Goal: Find specific page/section: Find specific page/section

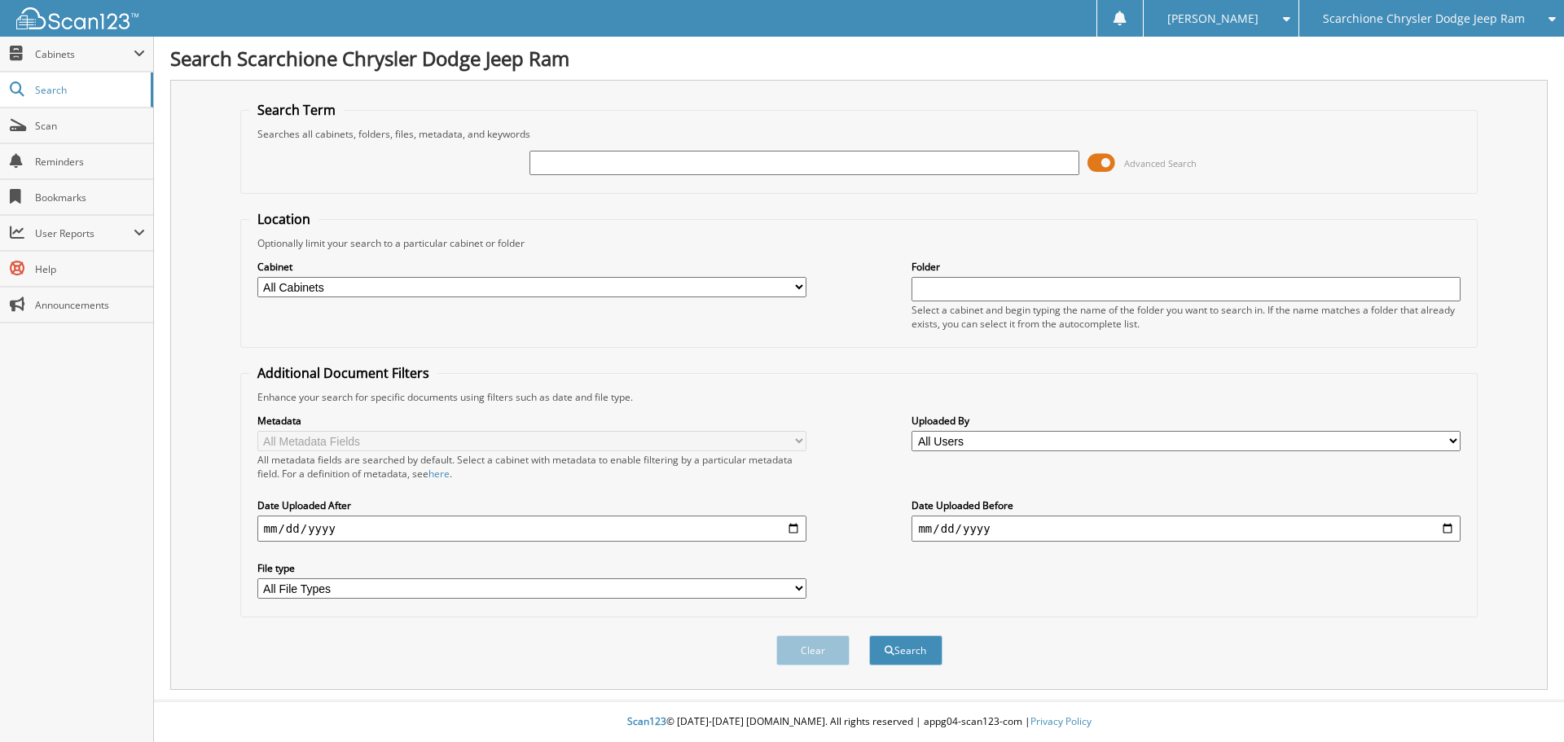
click at [615, 163] on input "text" at bounding box center [804, 163] width 549 height 24
type input "62078"
click at [869, 635] on button "Search" at bounding box center [905, 650] width 73 height 30
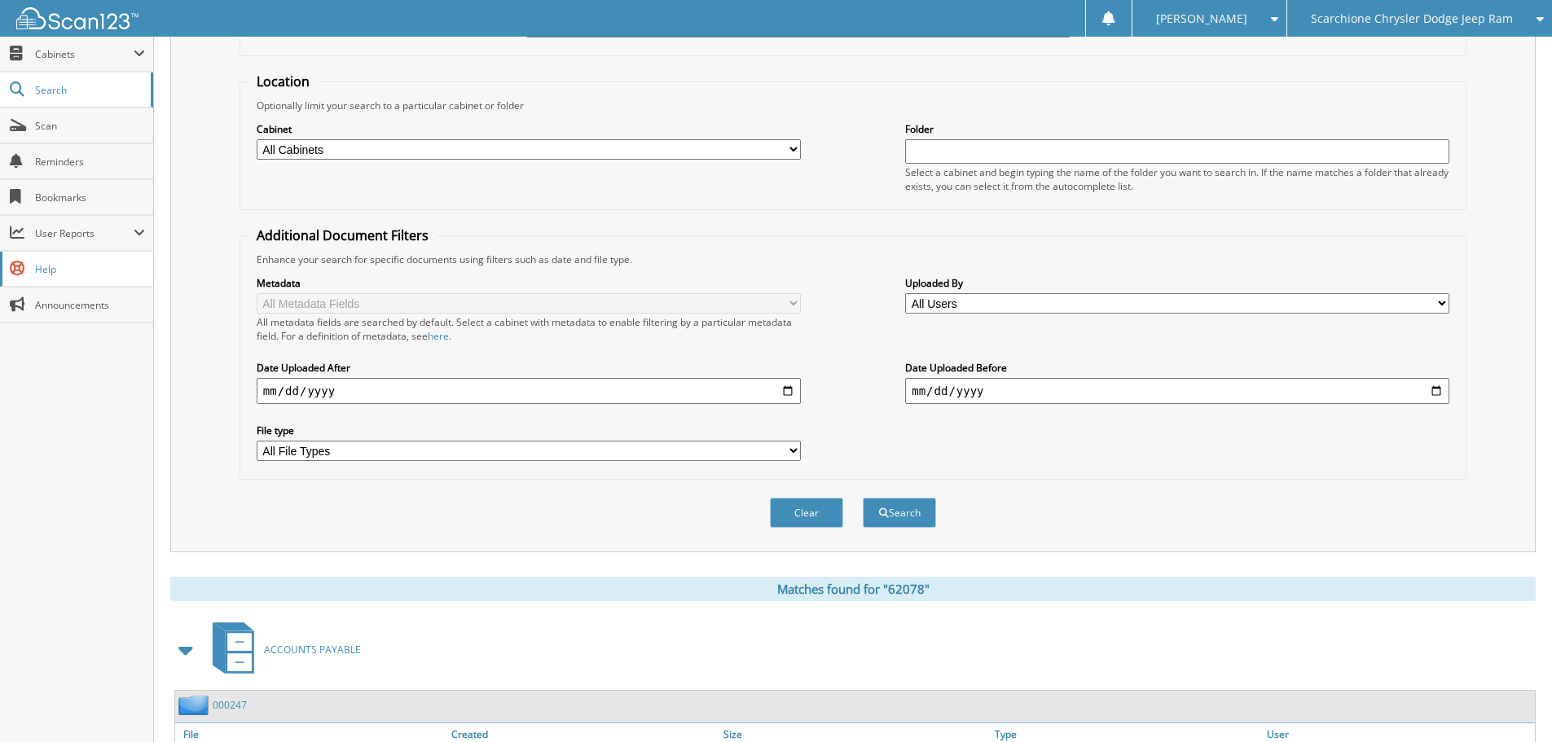
scroll to position [132, 0]
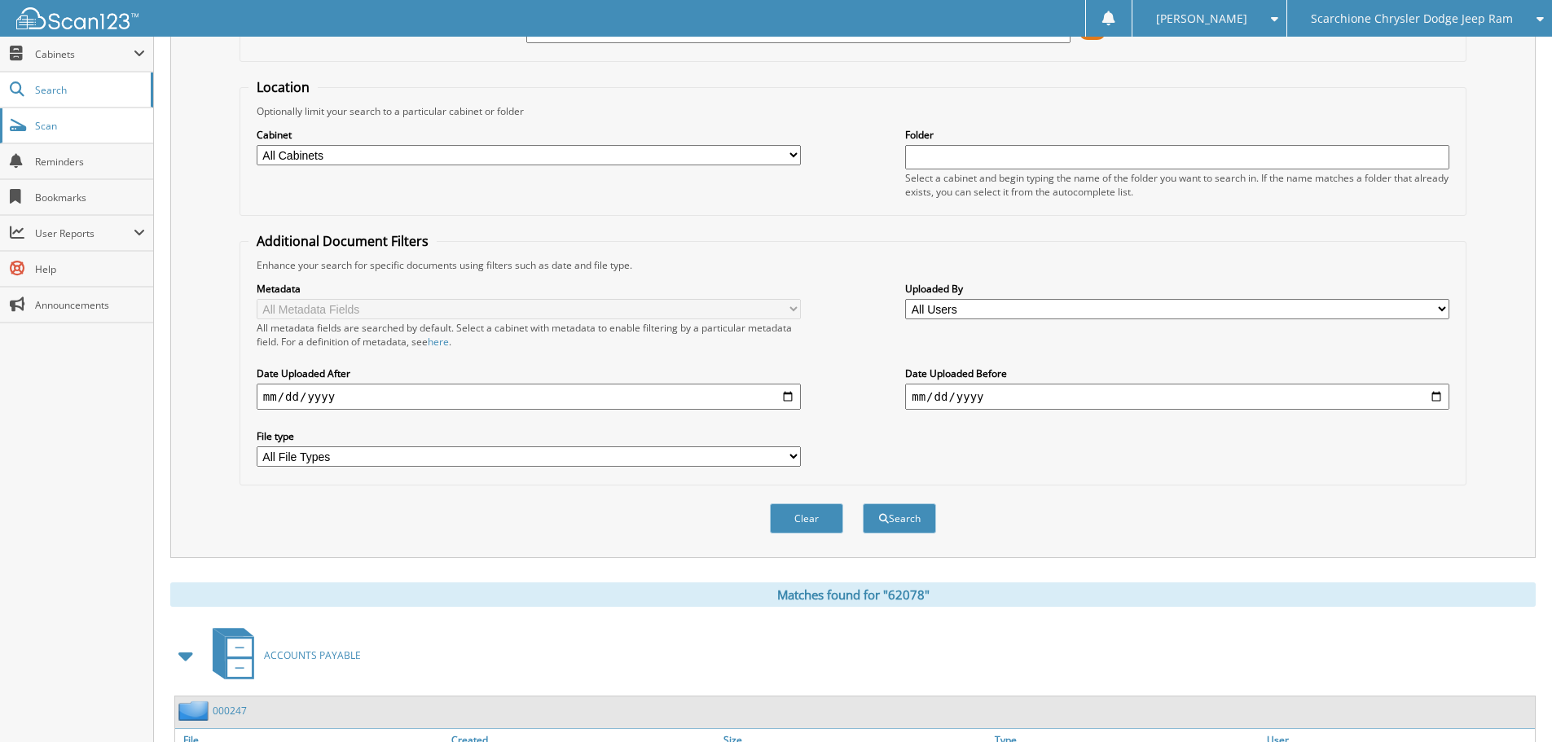
click at [71, 128] on span "Scan" at bounding box center [90, 126] width 110 height 14
